Goal: Communication & Community: Connect with others

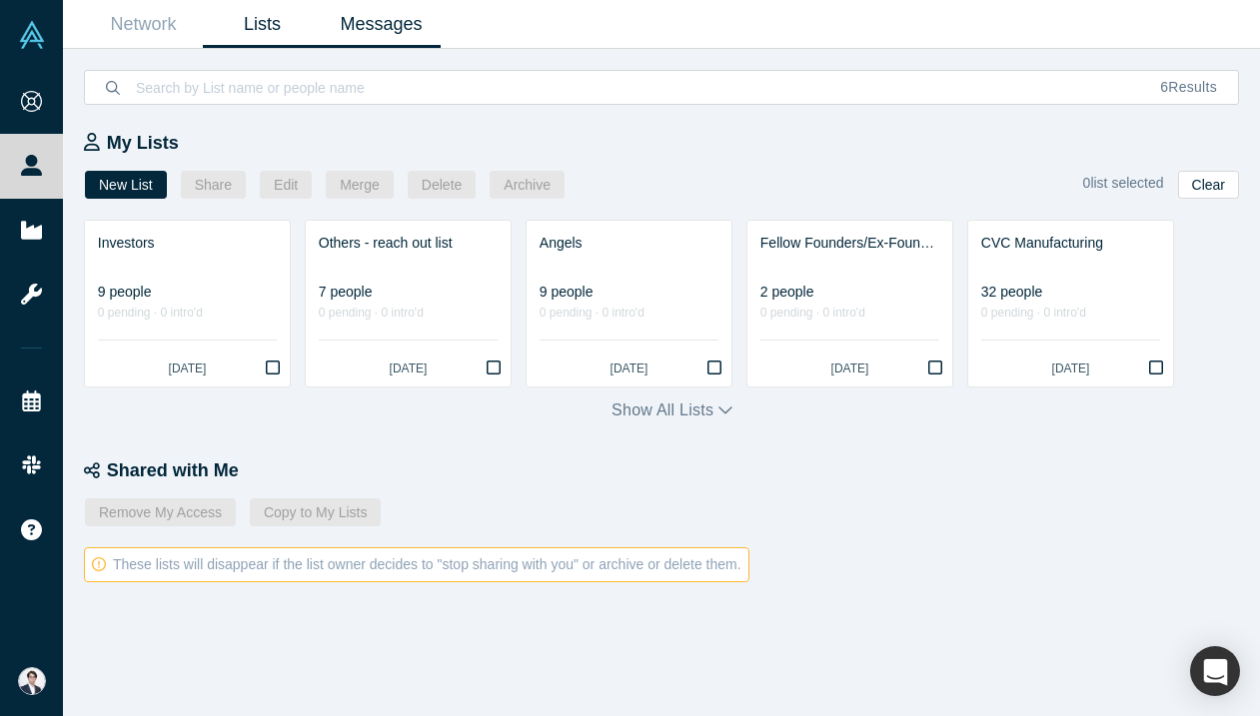
click at [365, 41] on link "Messages" at bounding box center [381, 24] width 119 height 47
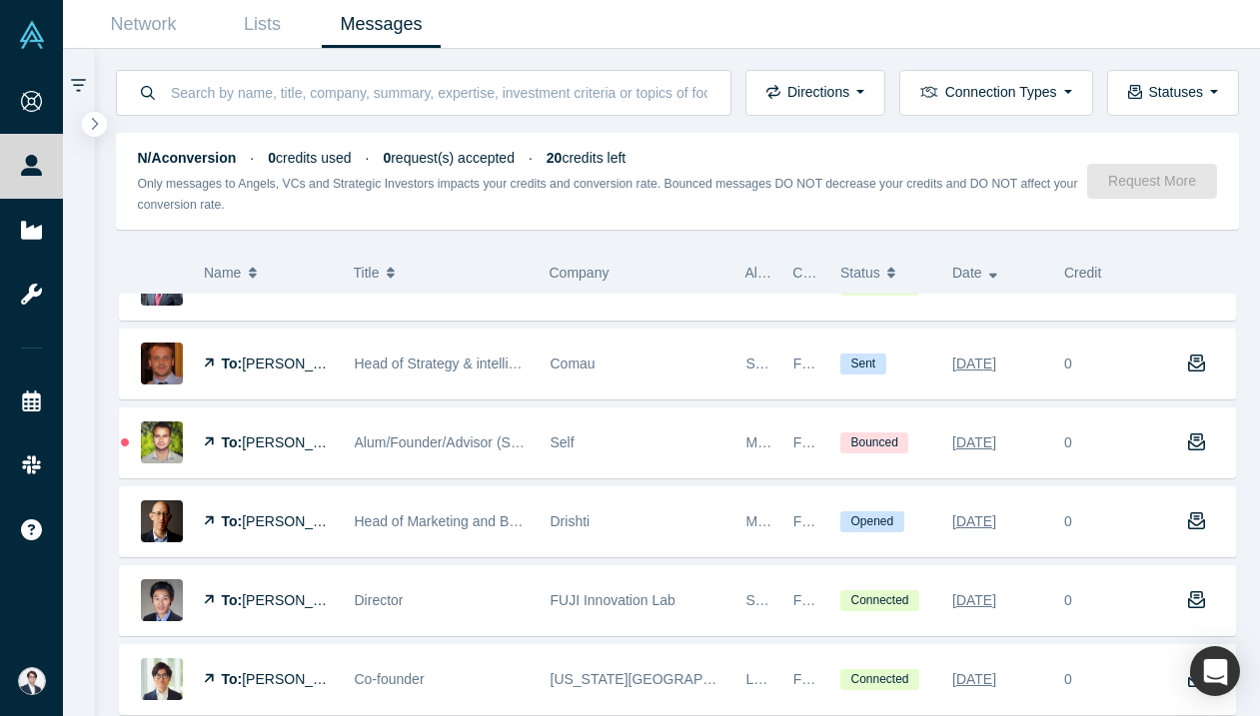
scroll to position [599, 0]
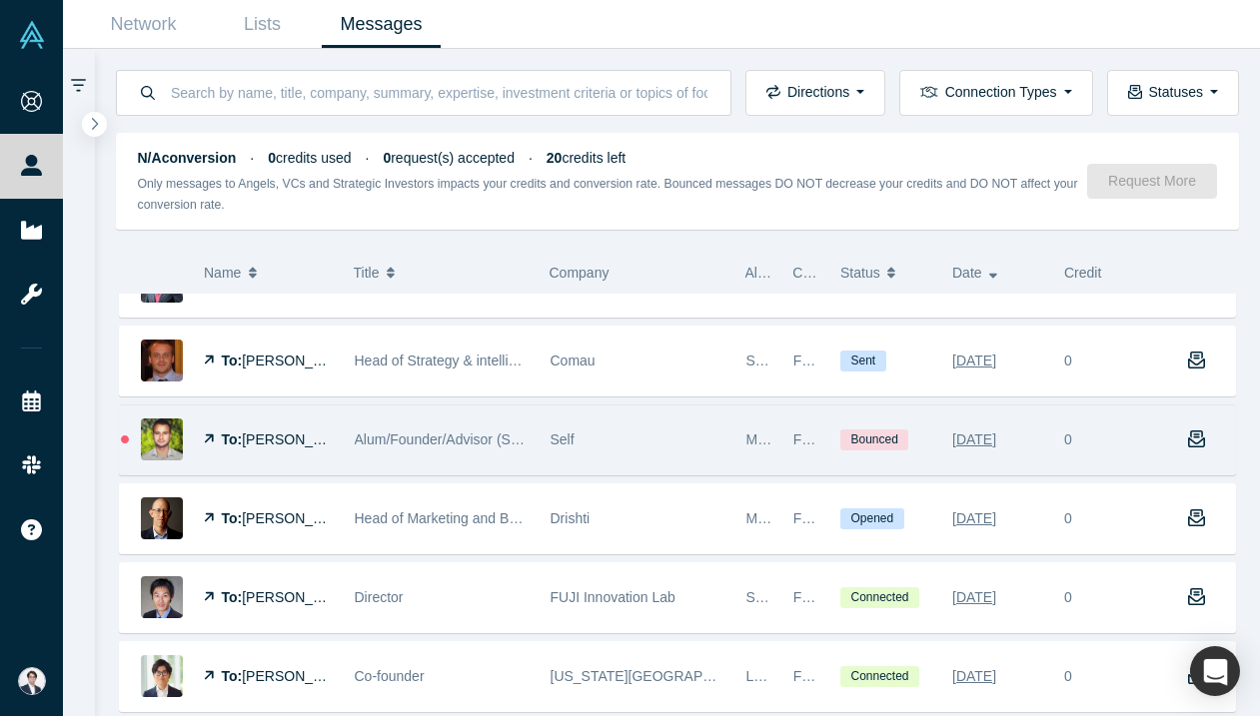
click at [1111, 457] on div "0" at bounding box center [1110, 440] width 112 height 69
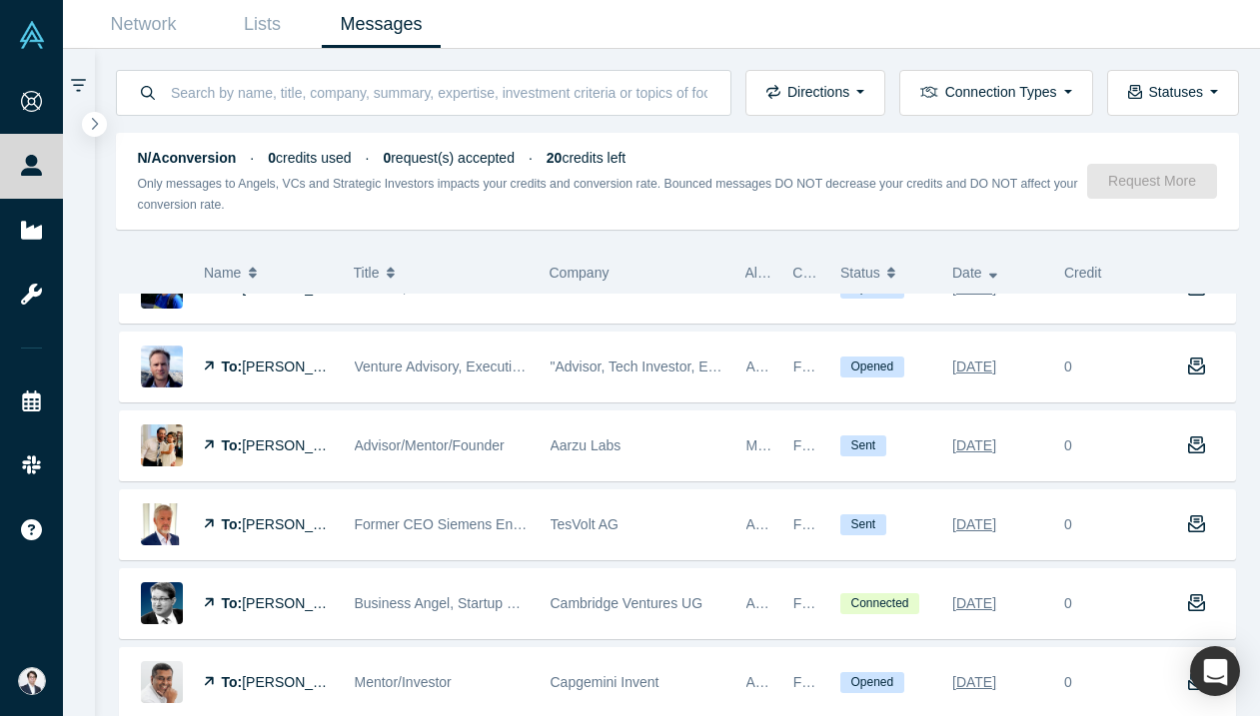
scroll to position [0, 0]
